Goal: Information Seeking & Learning: Learn about a topic

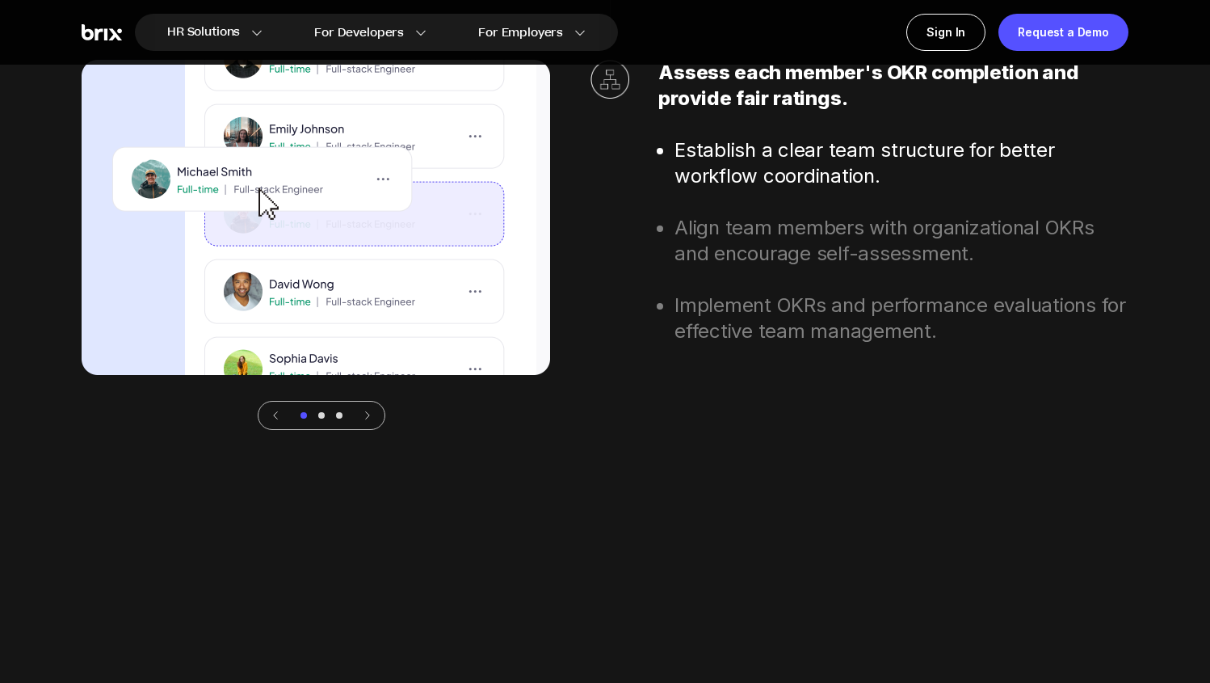
scroll to position [6020, 0]
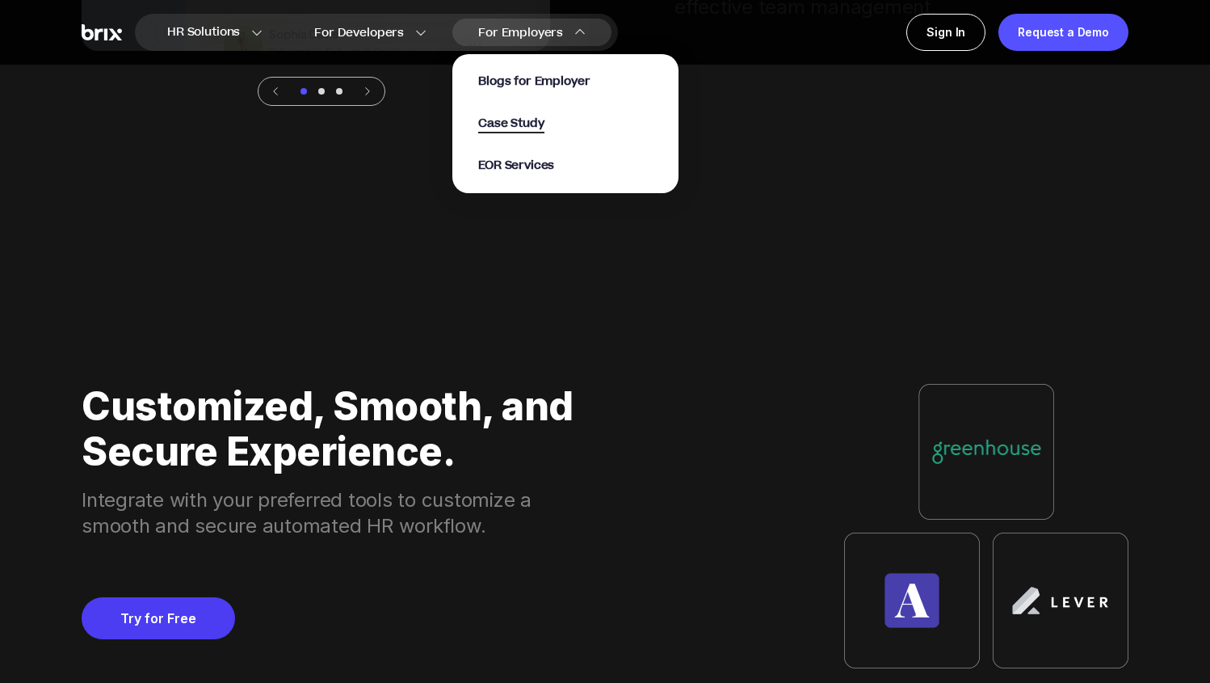
click at [526, 120] on span "Case Study" at bounding box center [511, 124] width 66 height 19
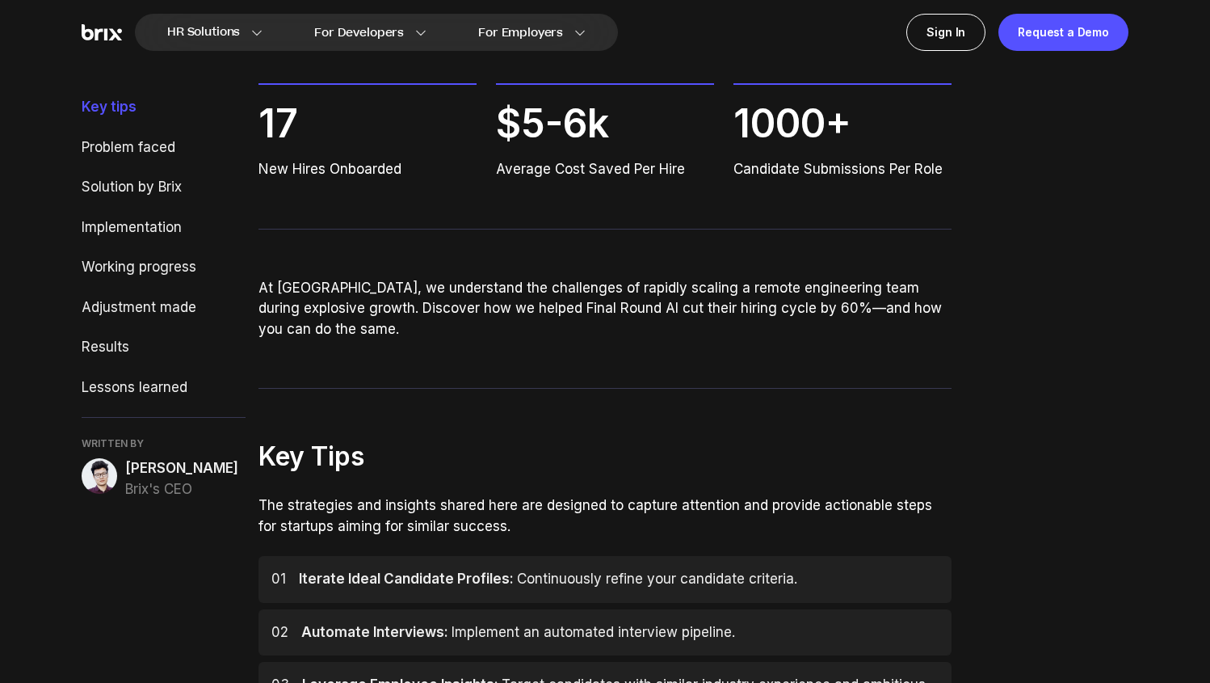
scroll to position [260, 0]
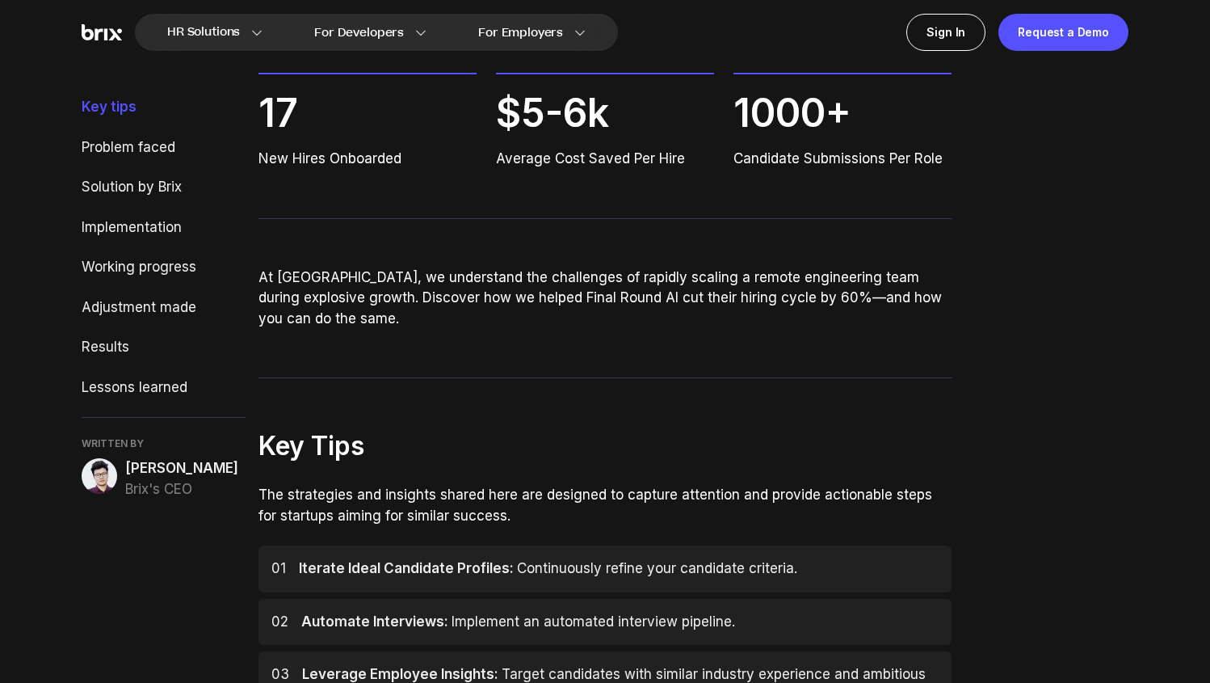
click at [266, 269] on p "At [GEOGRAPHIC_DATA], we understand the challenges of rapidly scaling a remote …" at bounding box center [606, 298] width 694 height 62
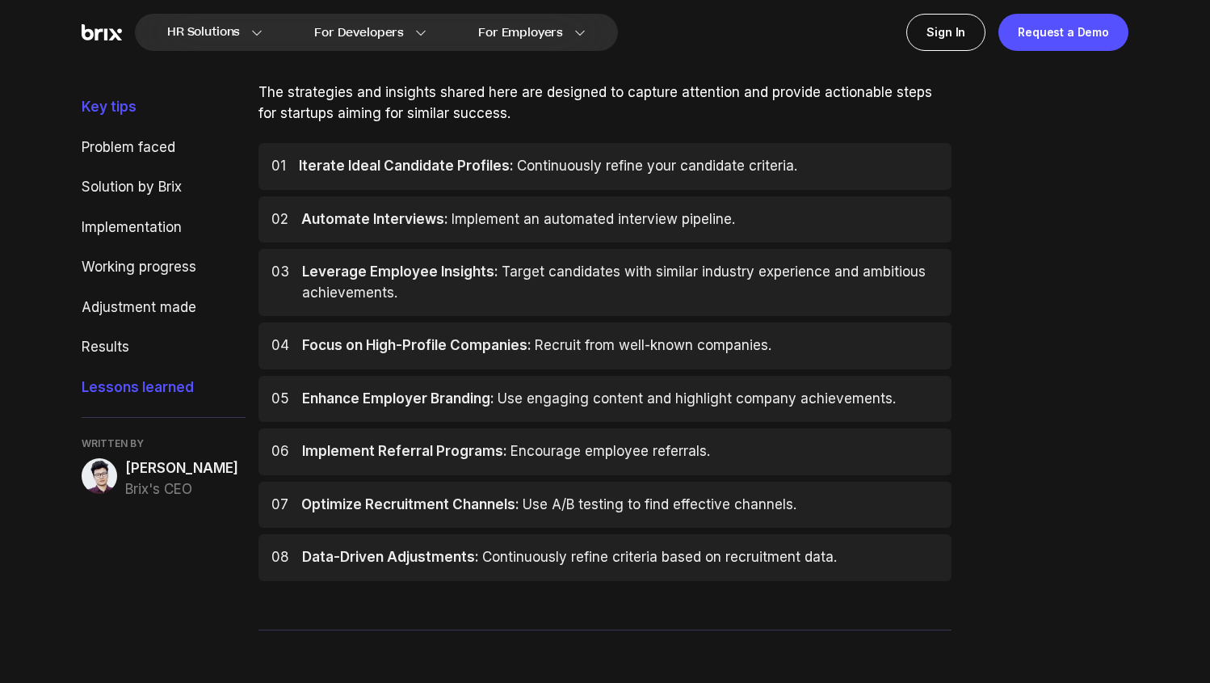
scroll to position [749, 0]
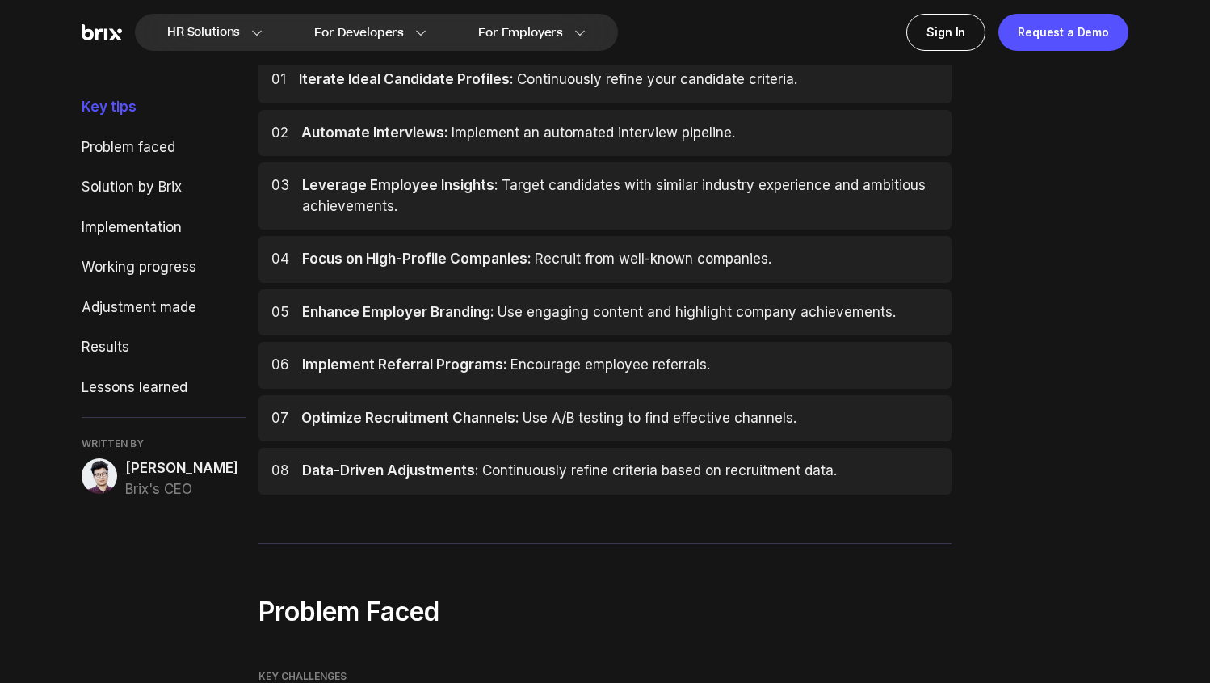
click at [161, 476] on span "[PERSON_NAME]" at bounding box center [181, 468] width 113 height 21
click at [110, 493] on div "[PERSON_NAME]'s CEO" at bounding box center [164, 478] width 164 height 41
click at [96, 484] on img at bounding box center [100, 476] width 36 height 36
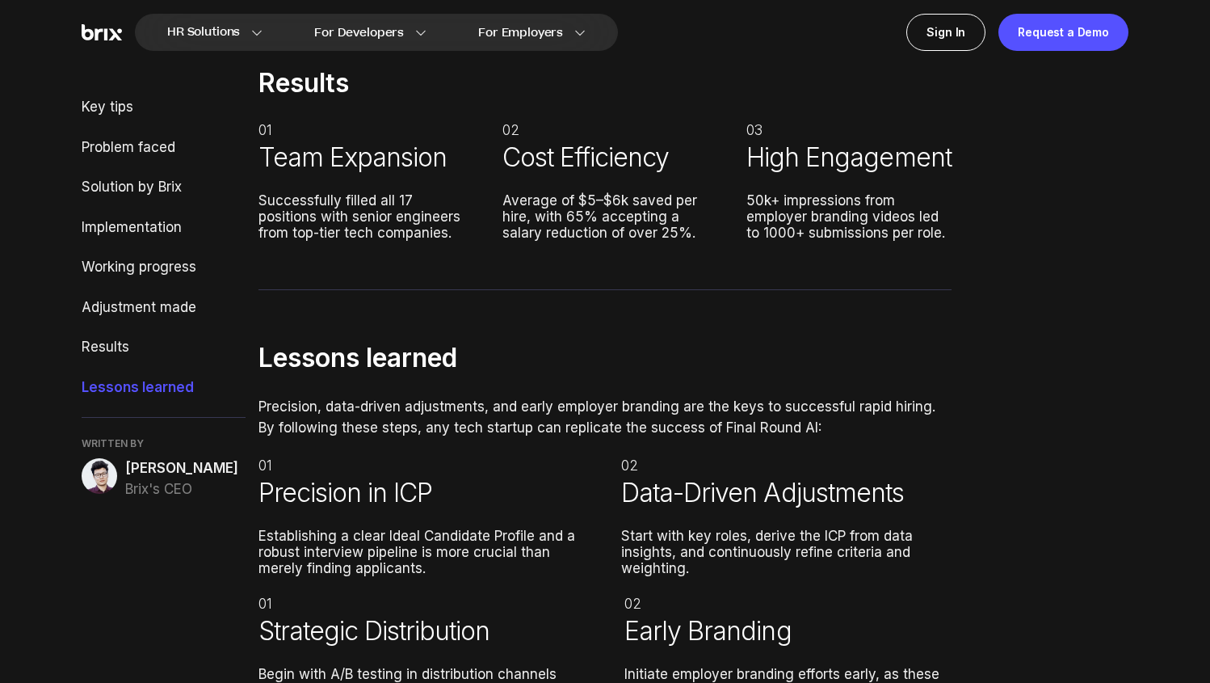
scroll to position [6447, 0]
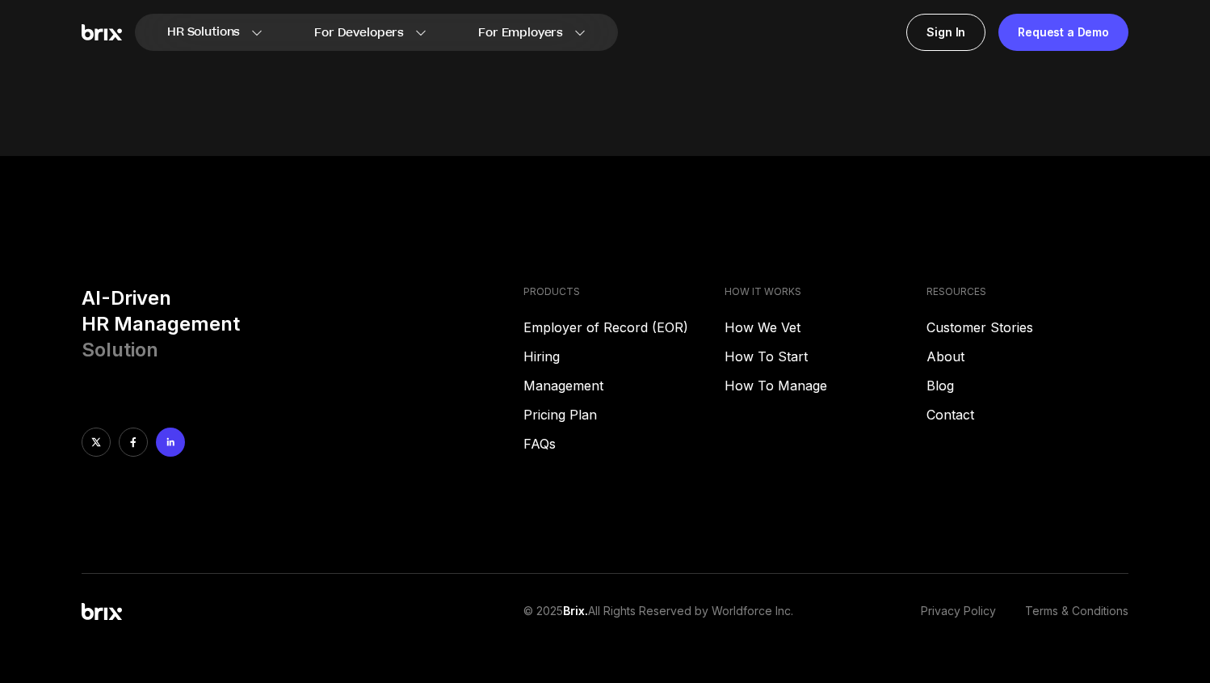
click at [172, 436] on icon at bounding box center [170, 441] width 11 height 11
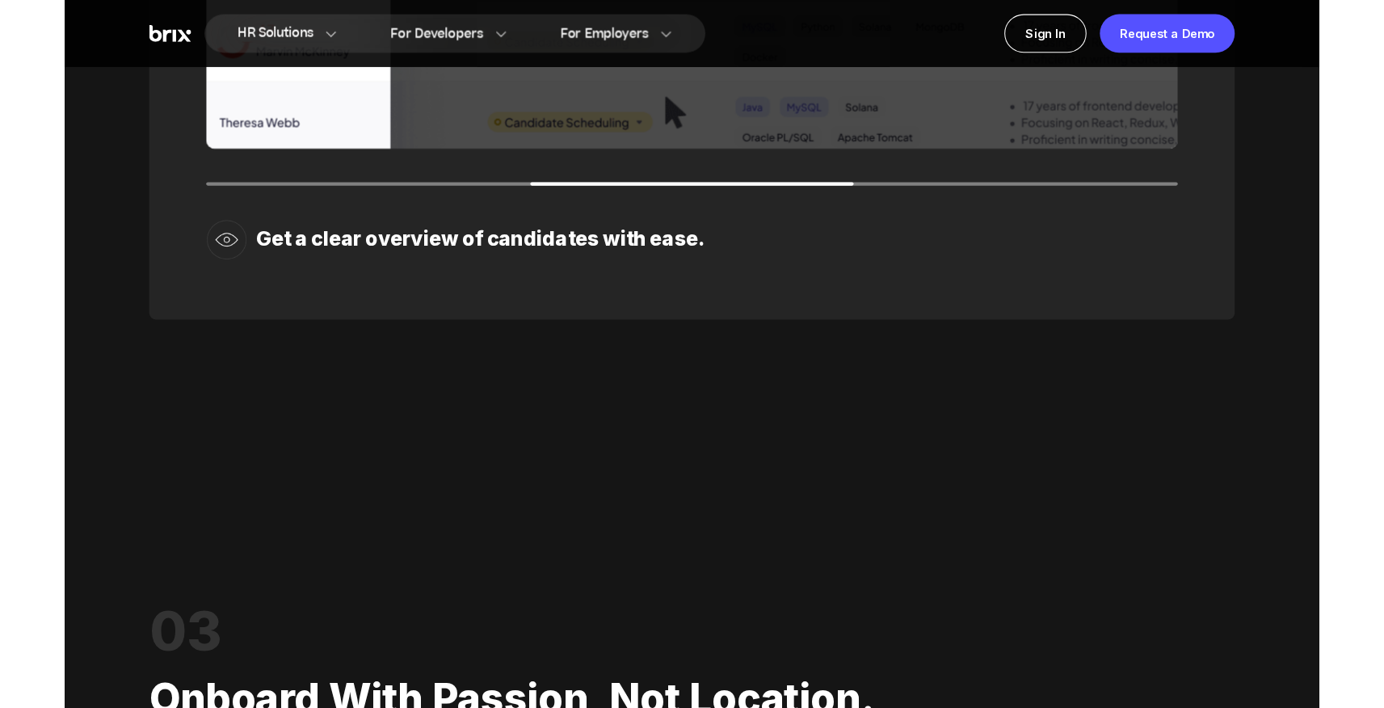
scroll to position [2655, 0]
